Goal: Book appointment/travel/reservation

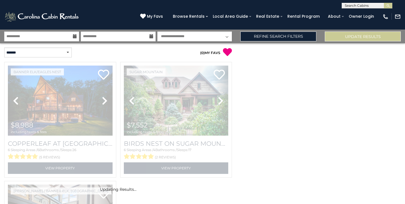
select select "*"
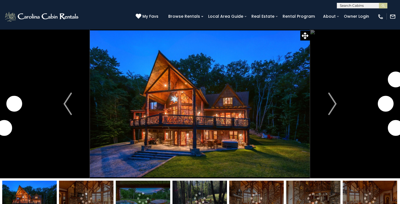
select select "**"
